Goal: Transaction & Acquisition: Purchase product/service

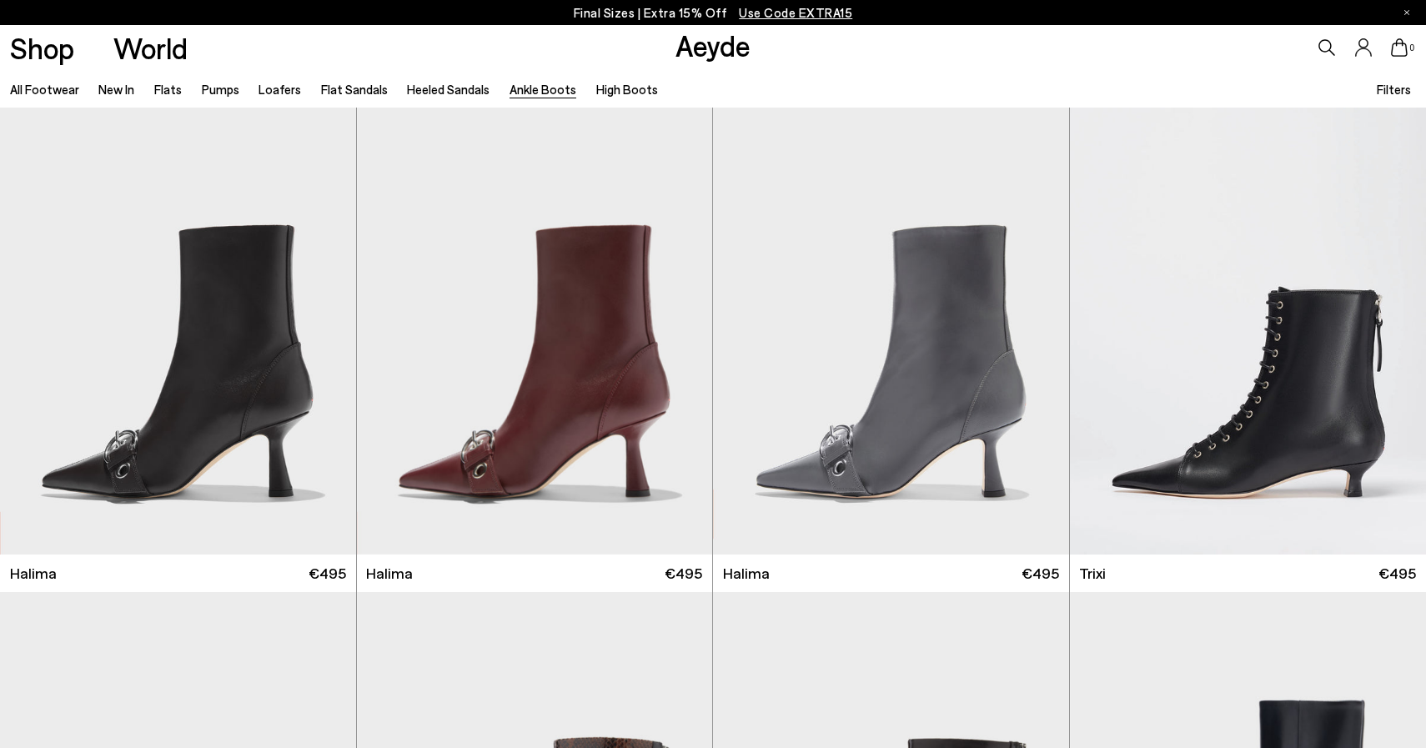
scroll to position [4313, 0]
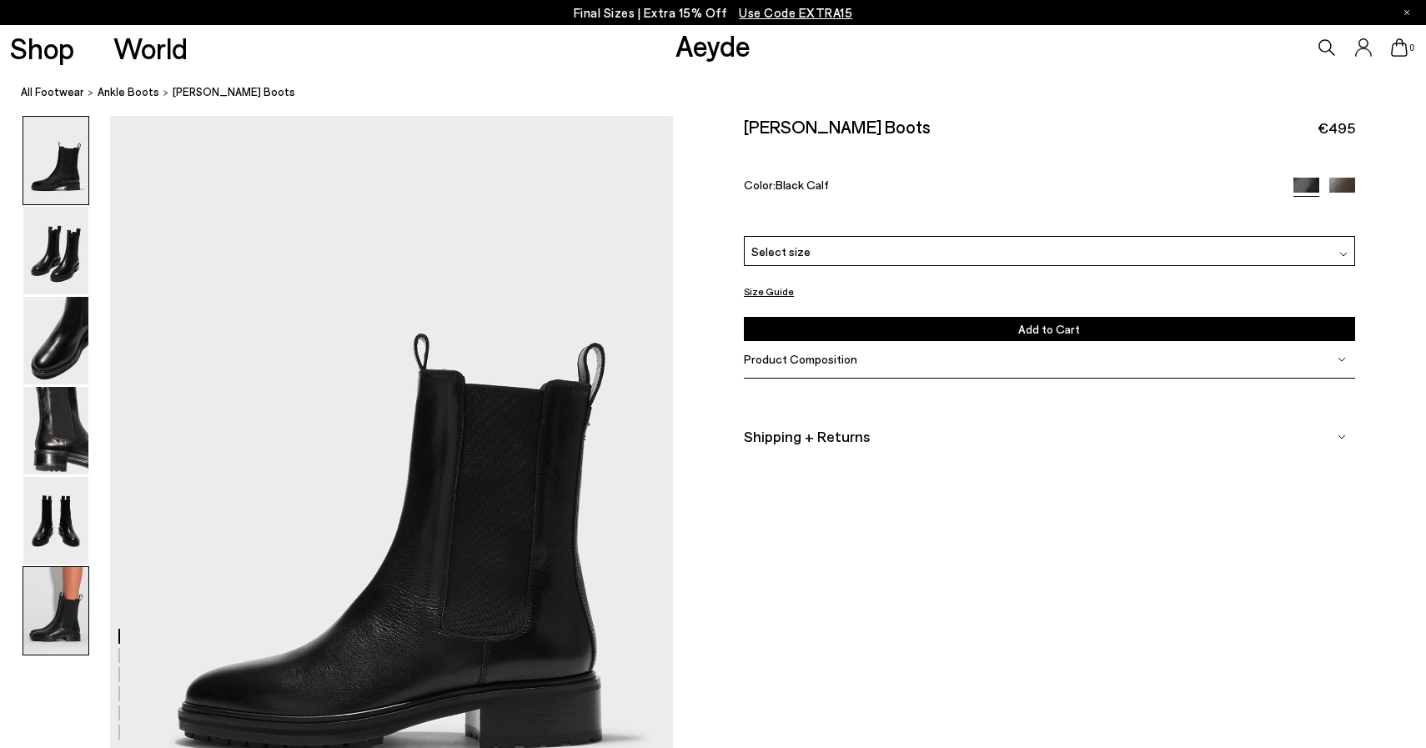
click at [47, 611] on img at bounding box center [55, 611] width 65 height 88
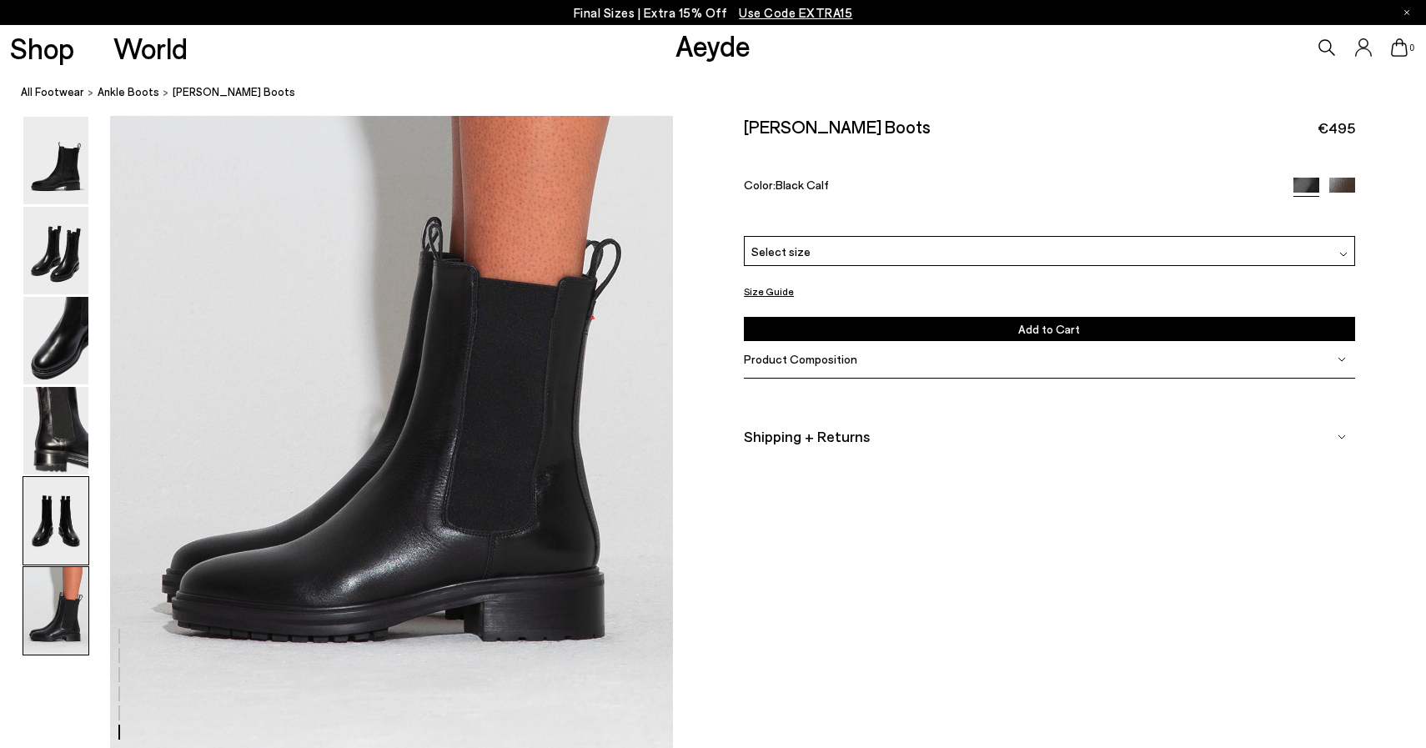
scroll to position [3880, 0]
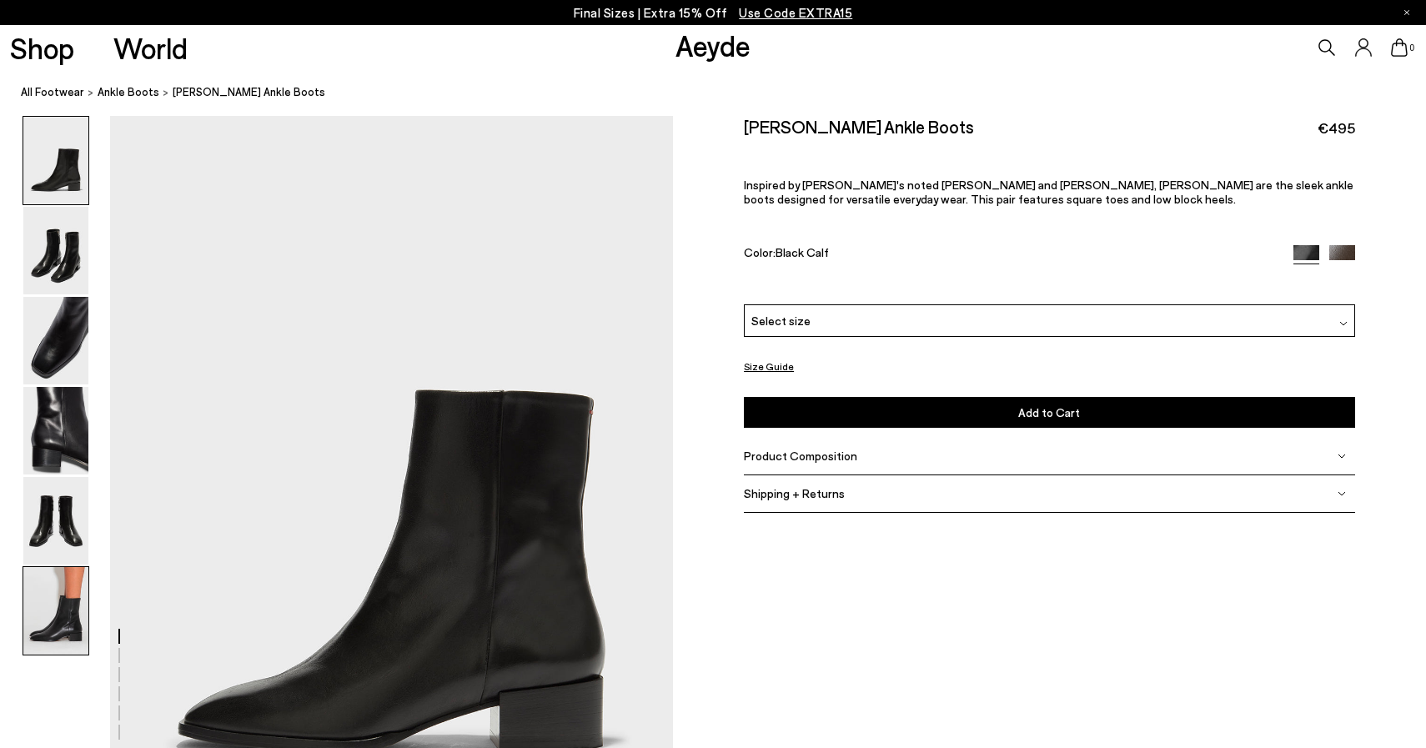
click at [50, 600] on img at bounding box center [55, 611] width 65 height 88
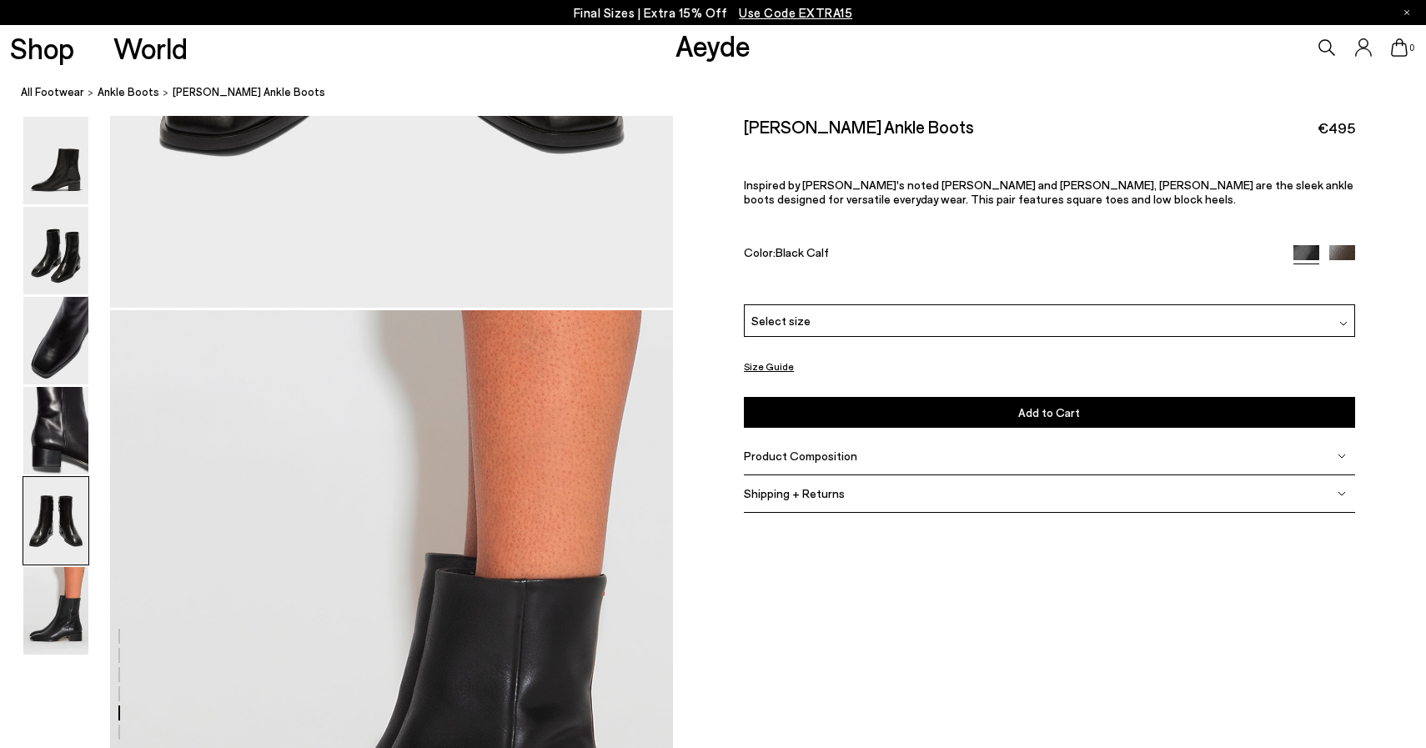
click at [65, 509] on img at bounding box center [55, 521] width 65 height 88
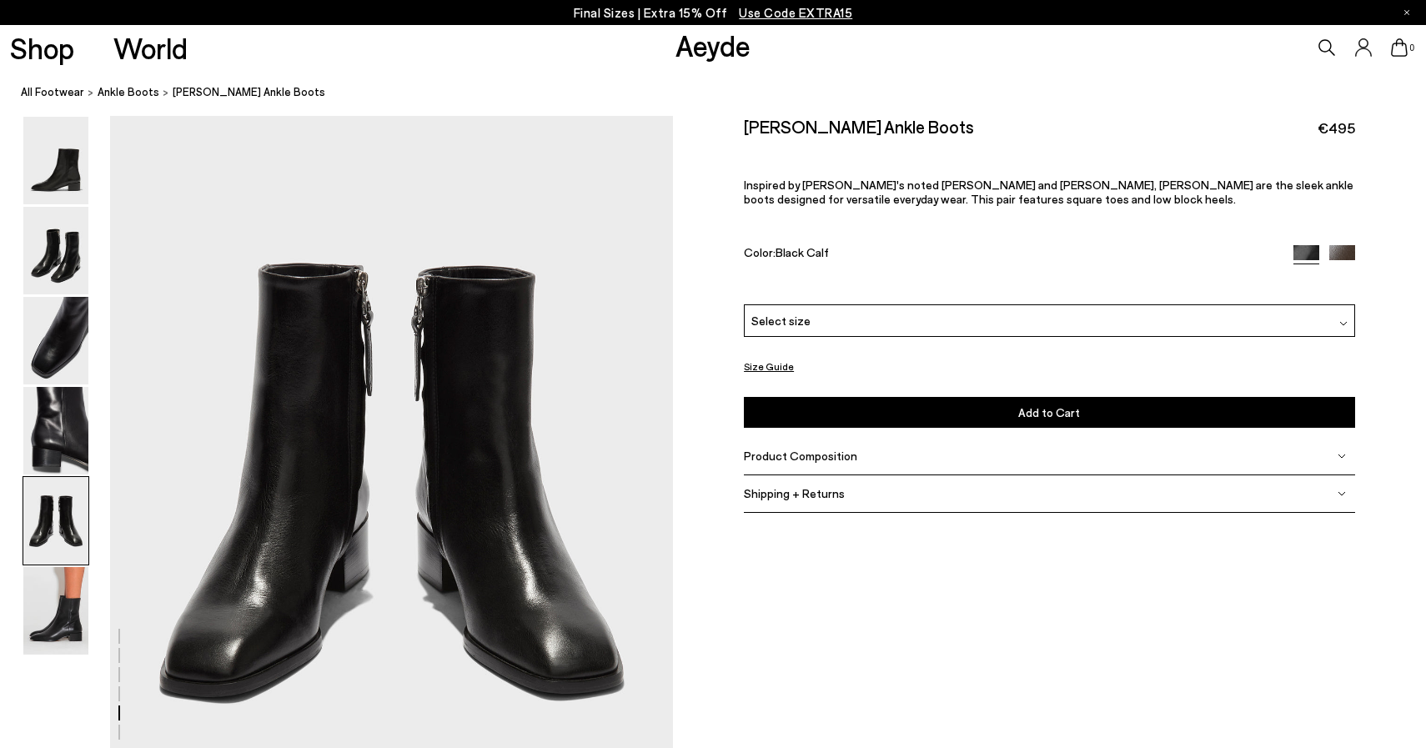
scroll to position [3013, 0]
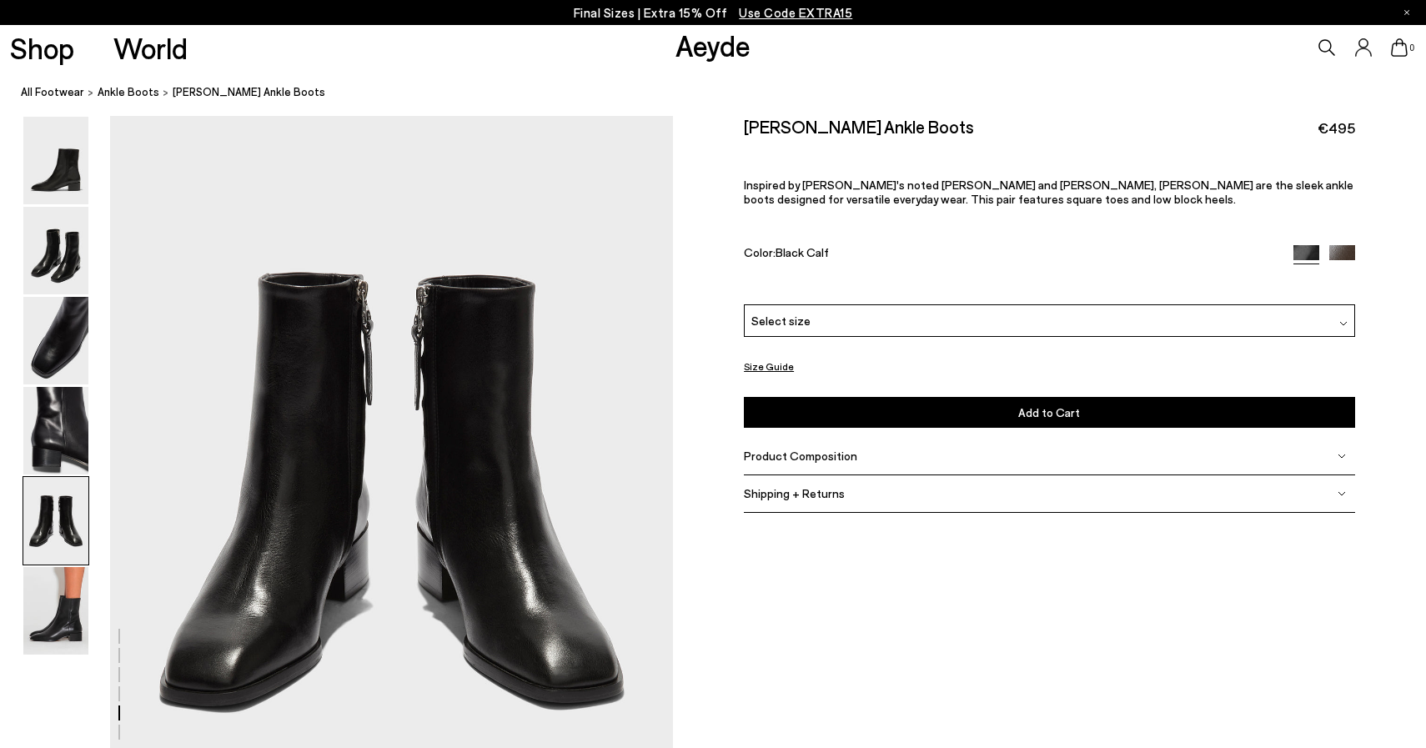
click at [772, 366] on button "Size Guide" at bounding box center [769, 366] width 50 height 21
